Goal: Entertainment & Leisure: Consume media (video, audio)

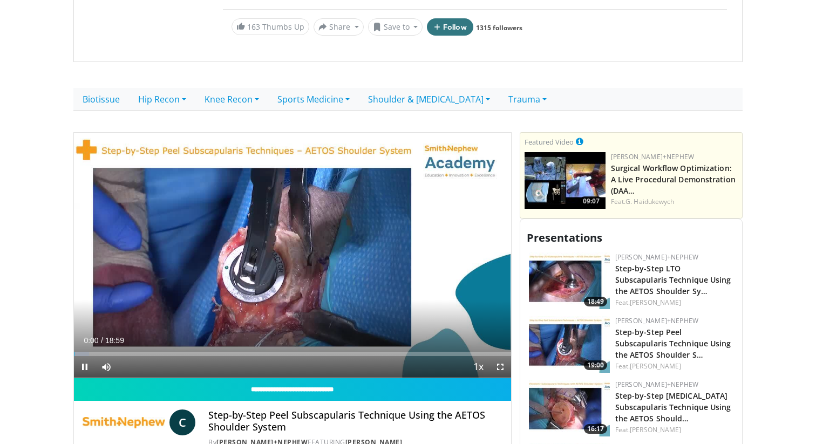
scroll to position [215, 0]
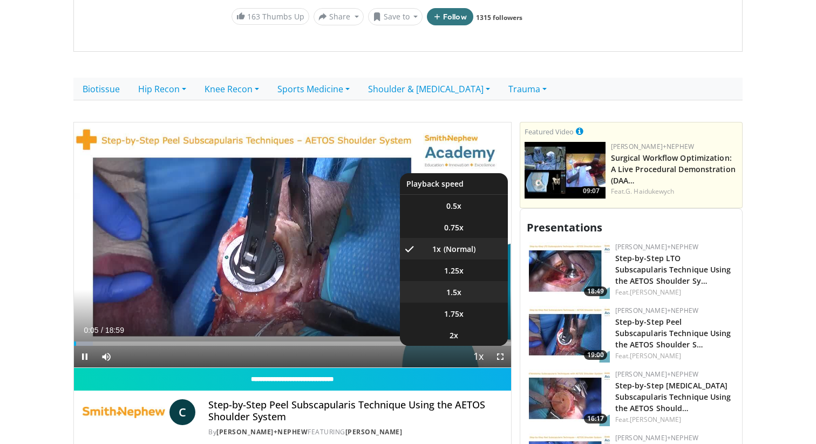
click at [461, 287] on span "1.5x" at bounding box center [454, 292] width 15 height 11
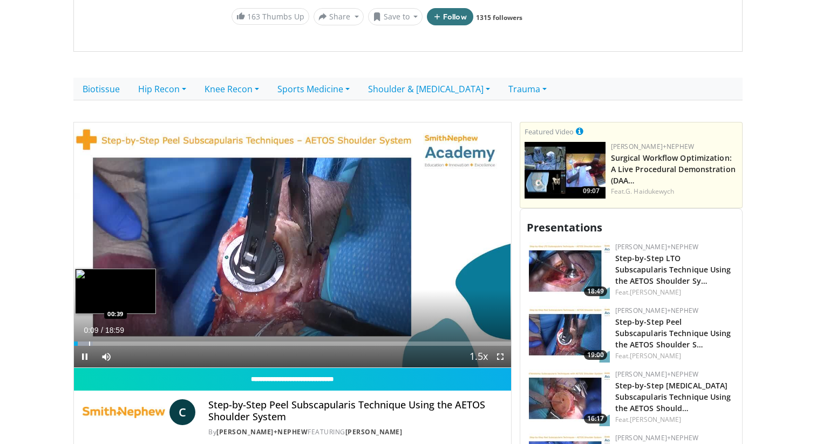
click at [89, 342] on div "Progress Bar" at bounding box center [89, 344] width 1 height 4
click at [104, 342] on div "Progress Bar" at bounding box center [104, 344] width 1 height 4
click at [112, 342] on div "Progress Bar" at bounding box center [112, 344] width 1 height 4
click at [121, 342] on div "Progress Bar" at bounding box center [121, 344] width 1 height 4
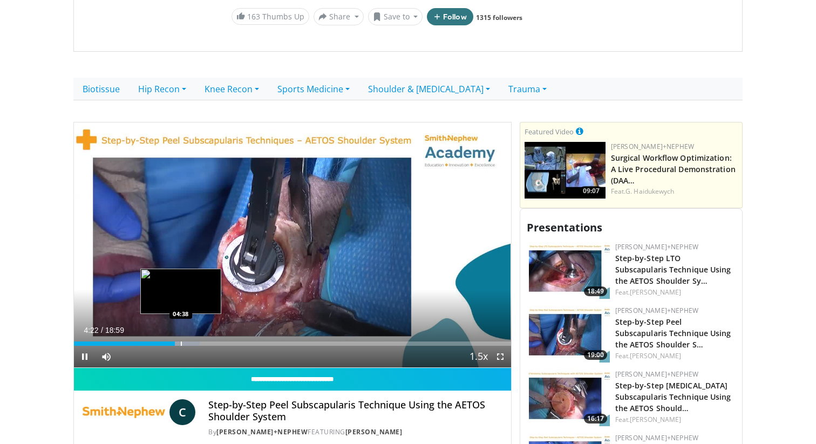
click at [181, 342] on div "Progress Bar" at bounding box center [181, 344] width 1 height 4
click at [204, 342] on div "Progress Bar" at bounding box center [204, 344] width 1 height 4
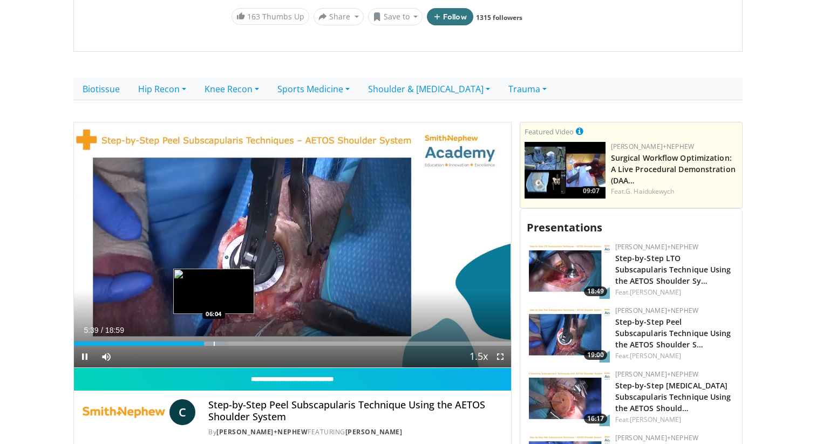
click at [214, 342] on div "Progress Bar" at bounding box center [214, 344] width 1 height 4
click at [224, 342] on div "Progress Bar" at bounding box center [224, 344] width 1 height 4
click at [231, 342] on div "Progress Bar" at bounding box center [231, 344] width 1 height 4
click at [239, 342] on div "Progress Bar" at bounding box center [239, 344] width 1 height 4
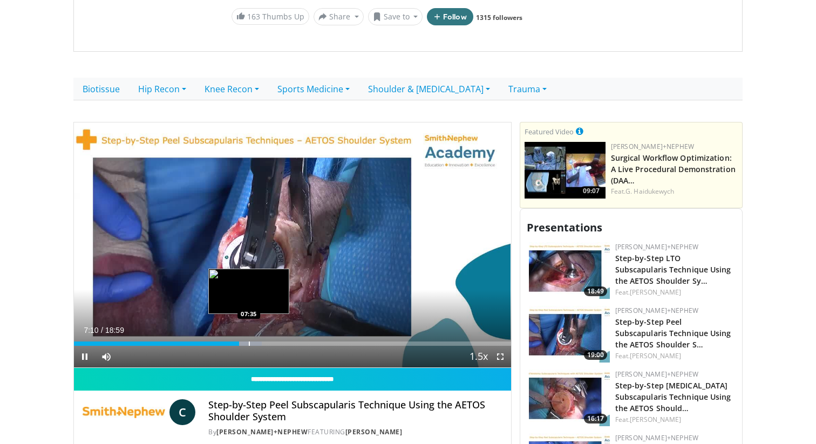
click at [249, 342] on div "Progress Bar" at bounding box center [249, 344] width 1 height 4
click at [258, 342] on div "Progress Bar" at bounding box center [258, 344] width 1 height 4
click at [266, 342] on div "Progress Bar" at bounding box center [266, 344] width 1 height 4
click at [274, 342] on div "Progress Bar" at bounding box center [274, 344] width 1 height 4
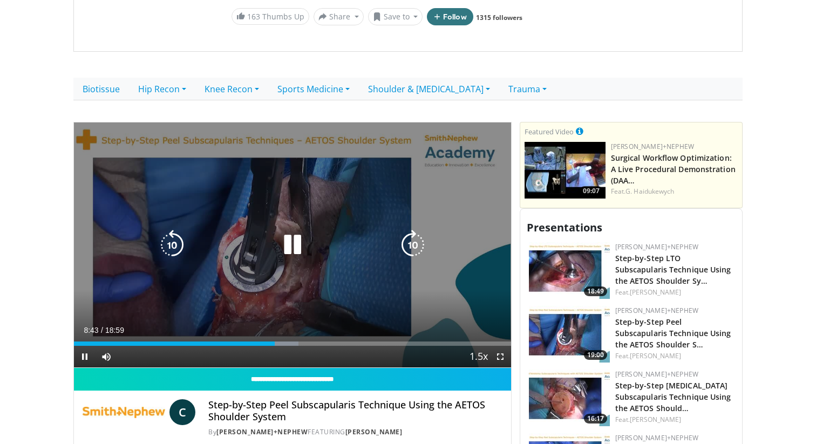
click at [281, 342] on div "Progress Bar" at bounding box center [281, 344] width 36 height 4
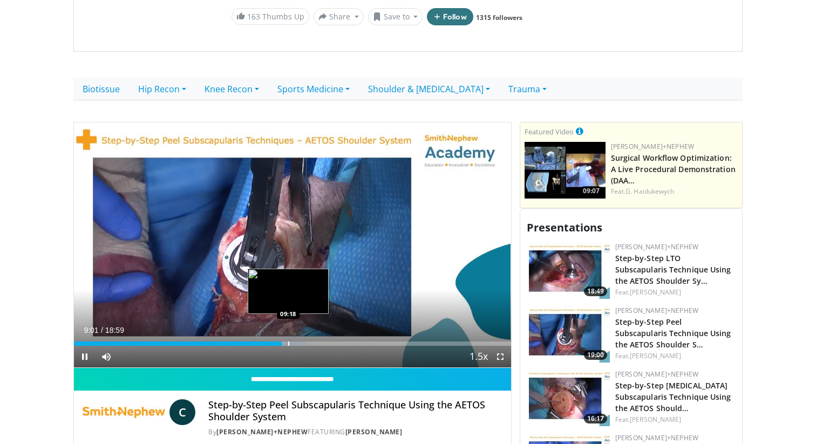
click at [288, 342] on div "Progress Bar" at bounding box center [288, 344] width 1 height 4
click at [295, 342] on div "Progress Bar" at bounding box center [295, 344] width 1 height 4
click at [303, 342] on div "Progress Bar" at bounding box center [303, 344] width 1 height 4
click at [314, 342] on div "Progress Bar" at bounding box center [314, 344] width 1 height 4
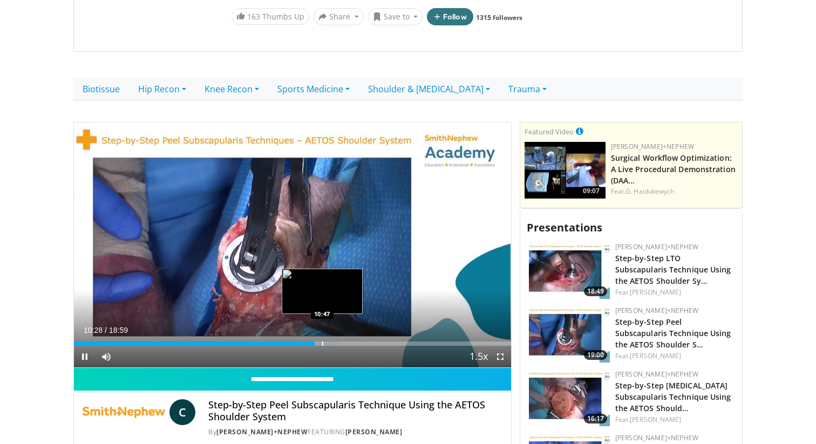
click at [322, 342] on div "Progress Bar" at bounding box center [322, 344] width 1 height 4
click at [335, 342] on div "Progress Bar" at bounding box center [334, 344] width 1 height 4
click at [348, 329] on div "10 seconds Tap to unmute" at bounding box center [292, 246] width 437 height 246
click at [354, 342] on div "Progress Bar" at bounding box center [354, 344] width 1 height 4
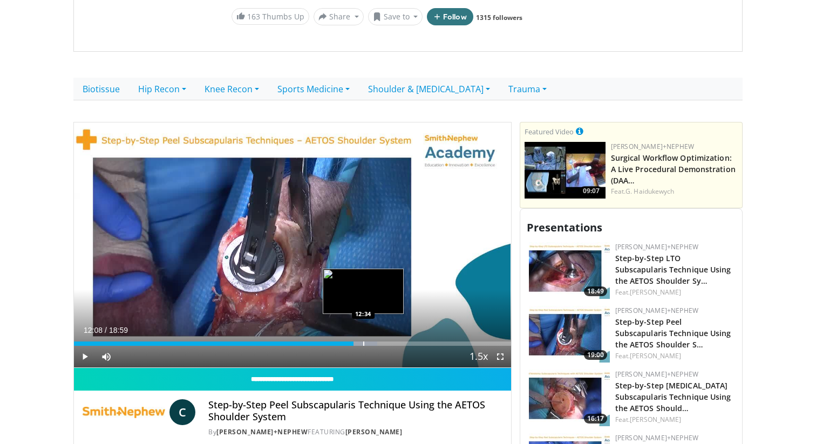
click at [363, 342] on div "Progress Bar" at bounding box center [363, 344] width 1 height 4
click at [372, 342] on div "Progress Bar" at bounding box center [372, 344] width 1 height 4
click at [381, 336] on div "Loaded : 73.77% 12:56 13:22" at bounding box center [292, 341] width 437 height 10
click at [375, 342] on div "Progress Bar" at bounding box center [375, 344] width 1 height 4
click at [386, 342] on div "Progress Bar" at bounding box center [386, 344] width 1 height 4
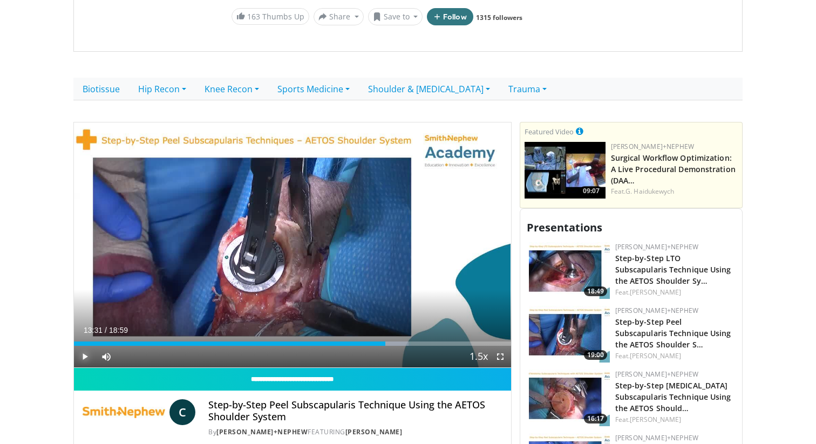
click at [83, 346] on span "Video Player" at bounding box center [85, 357] width 22 height 22
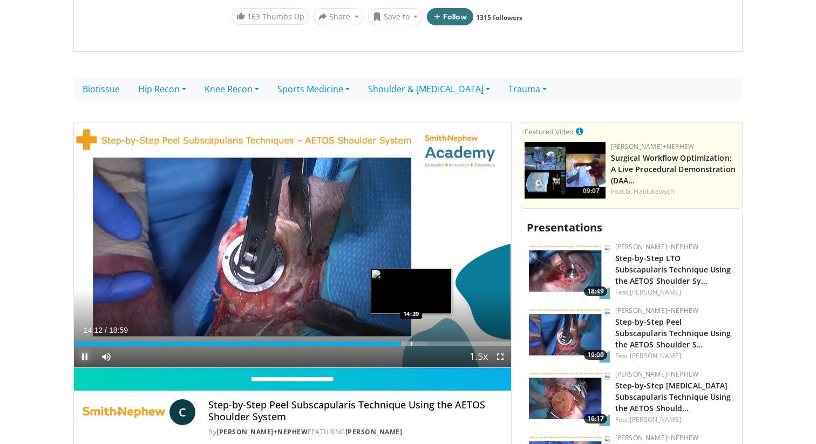
click at [411, 342] on div "Progress Bar" at bounding box center [411, 344] width 1 height 4
click at [424, 342] on div "Progress Bar" at bounding box center [424, 344] width 1 height 4
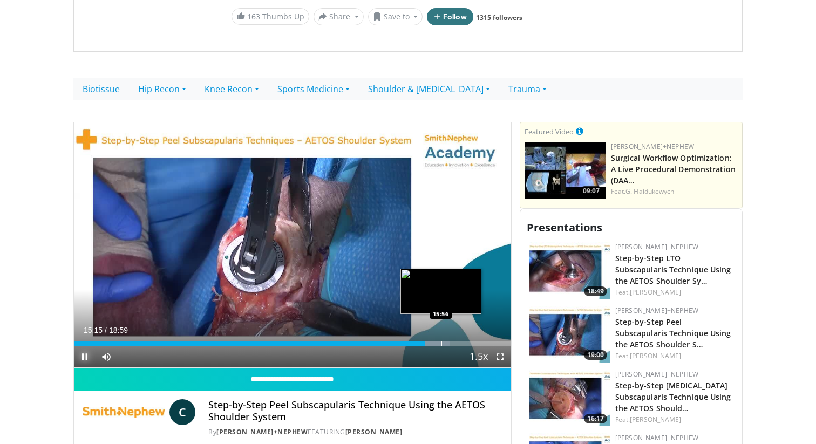
click at [441, 342] on div "Progress Bar" at bounding box center [441, 344] width 1 height 4
click at [454, 342] on div "Progress Bar" at bounding box center [454, 344] width 1 height 4
click at [466, 342] on div "Progress Bar" at bounding box center [466, 344] width 1 height 4
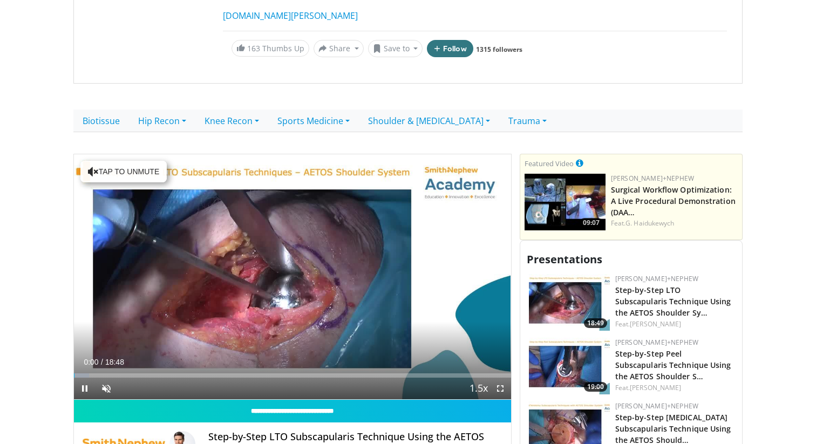
scroll to position [197, 0]
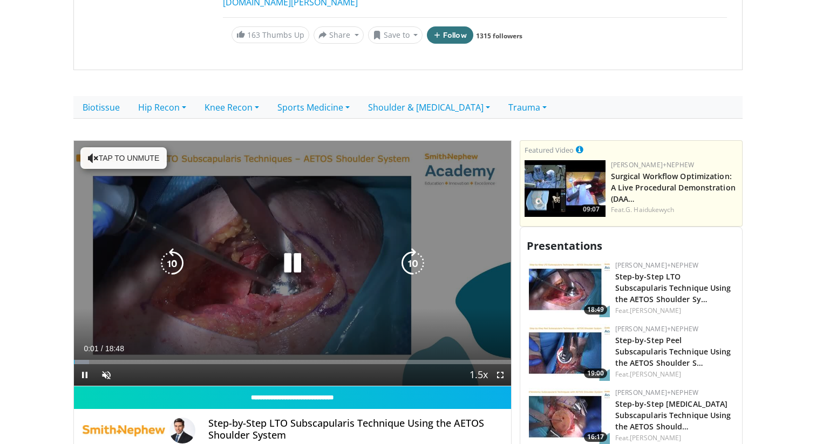
click at [116, 152] on button "Tap to unmute" at bounding box center [123, 158] width 86 height 22
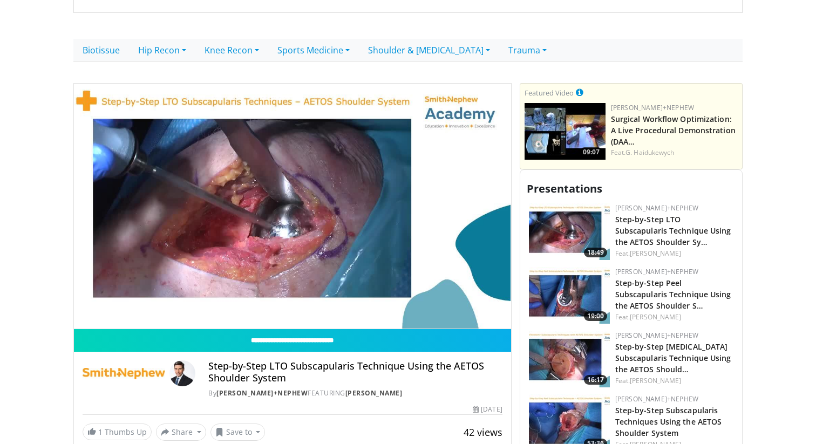
scroll to position [267, 0]
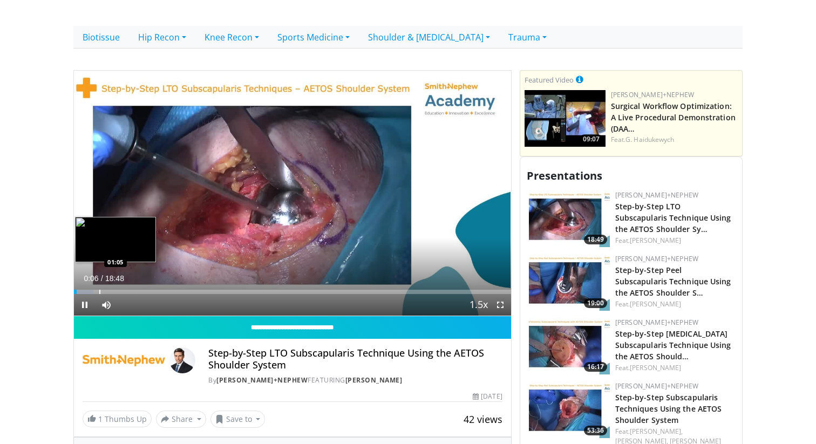
click at [98, 290] on div "Loaded : 4.39% 00:06 01:05" at bounding box center [292, 292] width 437 height 4
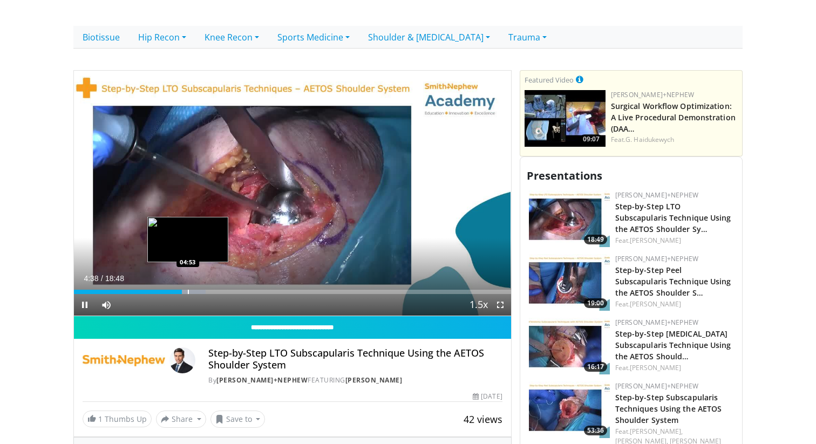
click at [188, 284] on div "Loaded : 30.17% 04:38 04:53" at bounding box center [292, 289] width 437 height 10
click at [207, 290] on div "Progress Bar" at bounding box center [207, 292] width 1 height 4
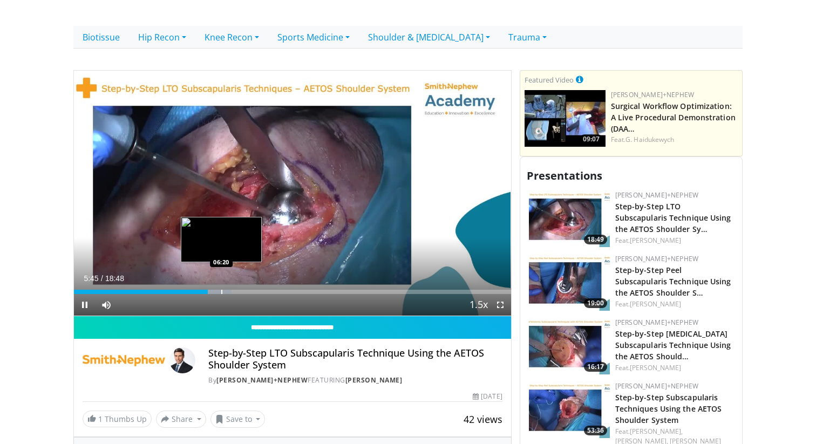
click at [221, 290] on div "Progress Bar" at bounding box center [221, 292] width 1 height 4
click at [238, 290] on div "Progress Bar" at bounding box center [238, 292] width 1 height 4
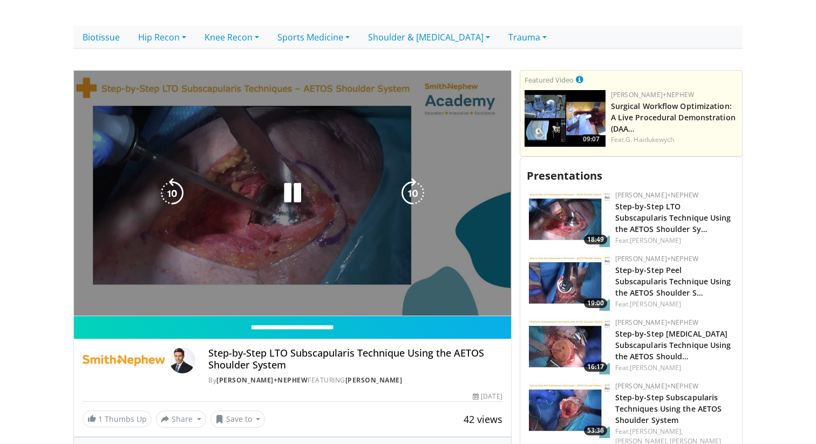
click at [251, 312] on div "Progress Bar" at bounding box center [244, 314] width 35 height 4
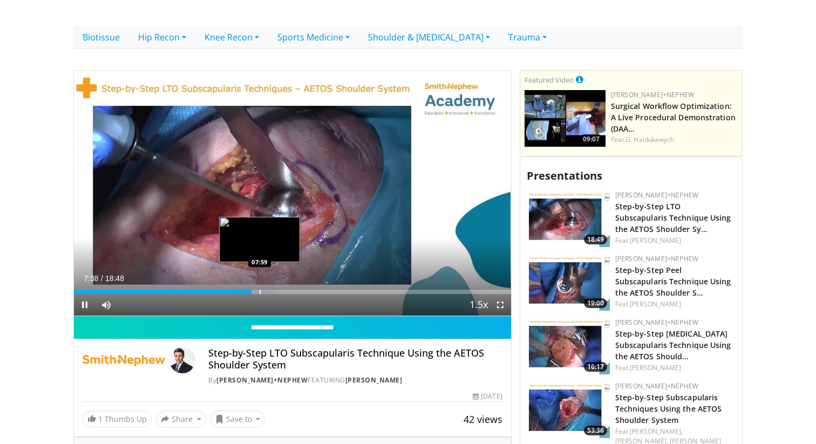
click at [260, 290] on div "Progress Bar" at bounding box center [260, 292] width 1 height 4
click at [272, 290] on div "Progress Bar" at bounding box center [272, 292] width 1 height 4
click at [282, 290] on div "Progress Bar" at bounding box center [282, 292] width 1 height 4
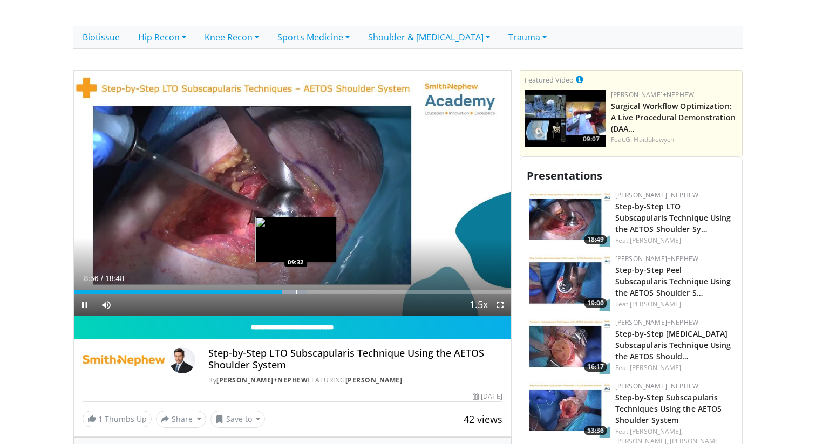
click at [296, 290] on div "Progress Bar" at bounding box center [296, 292] width 1 height 4
click at [311, 290] on div "Progress Bar" at bounding box center [302, 292] width 35 height 4
